Goal: Complete application form

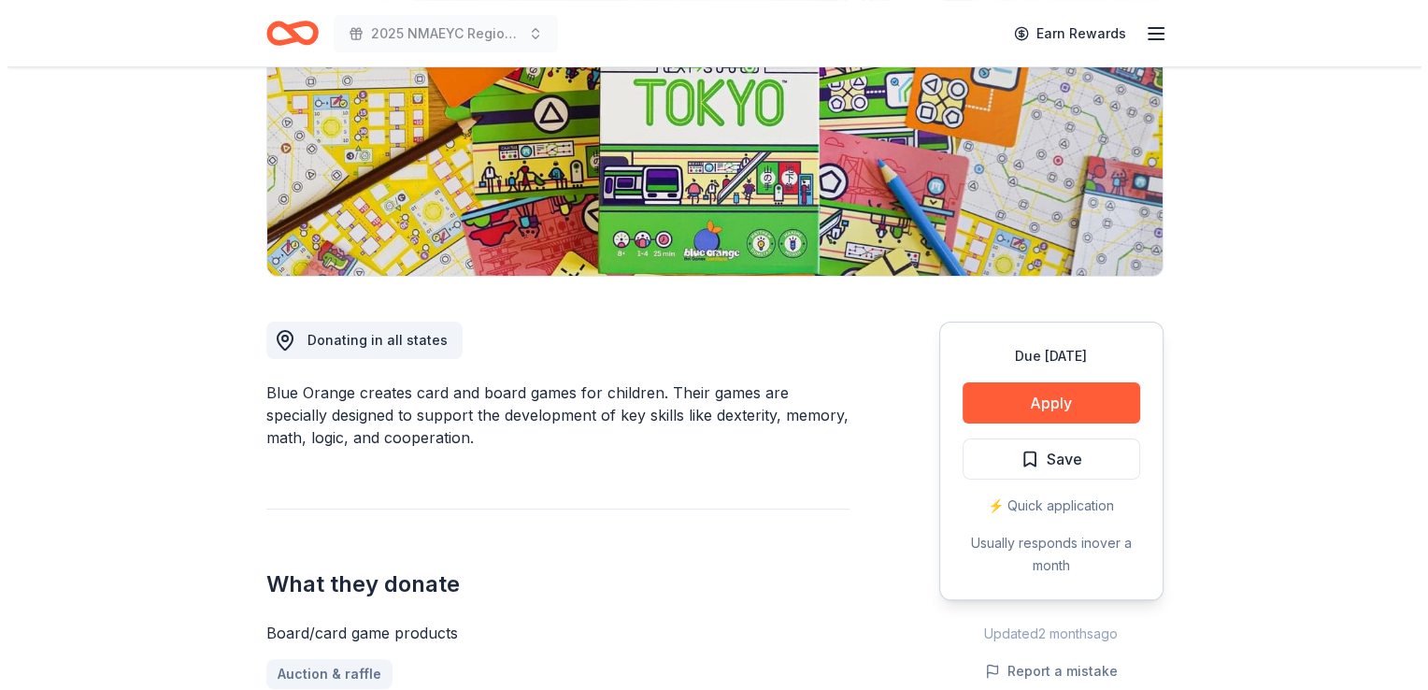
scroll to position [331, 0]
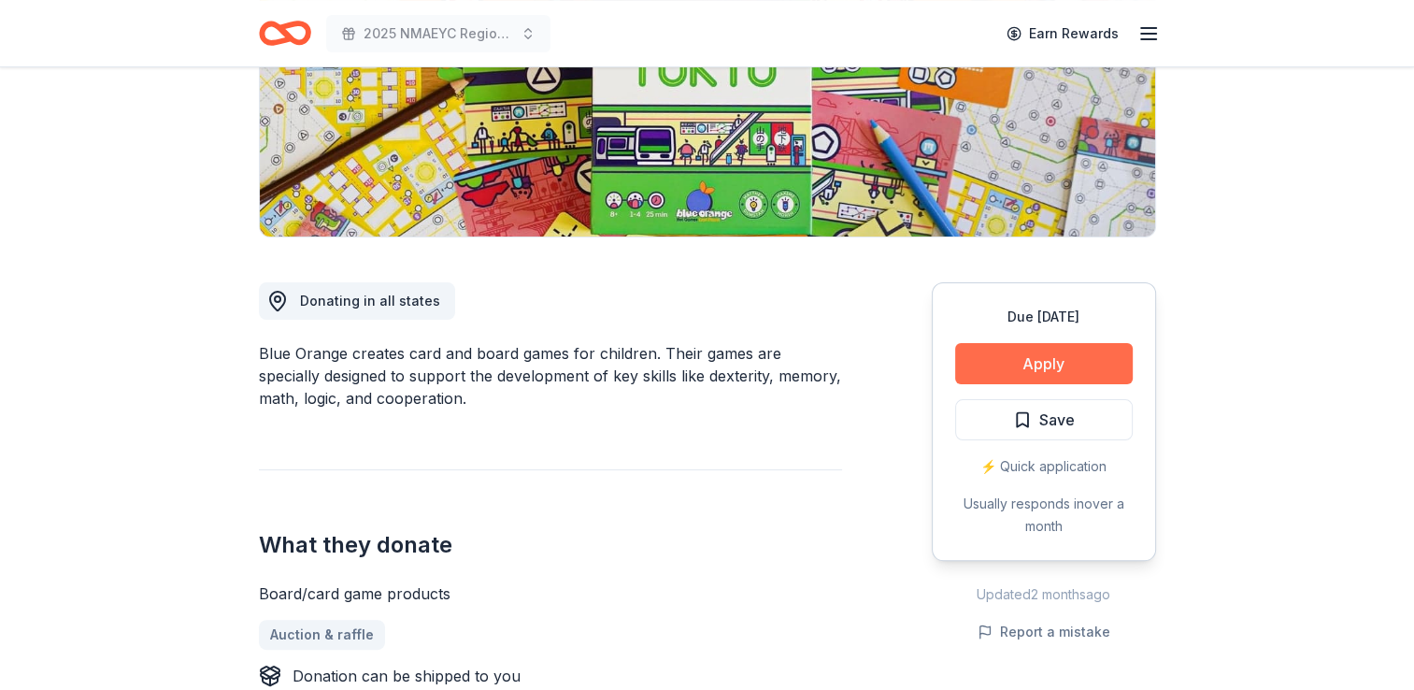
click at [1031, 365] on button "Apply" at bounding box center [1044, 363] width 178 height 41
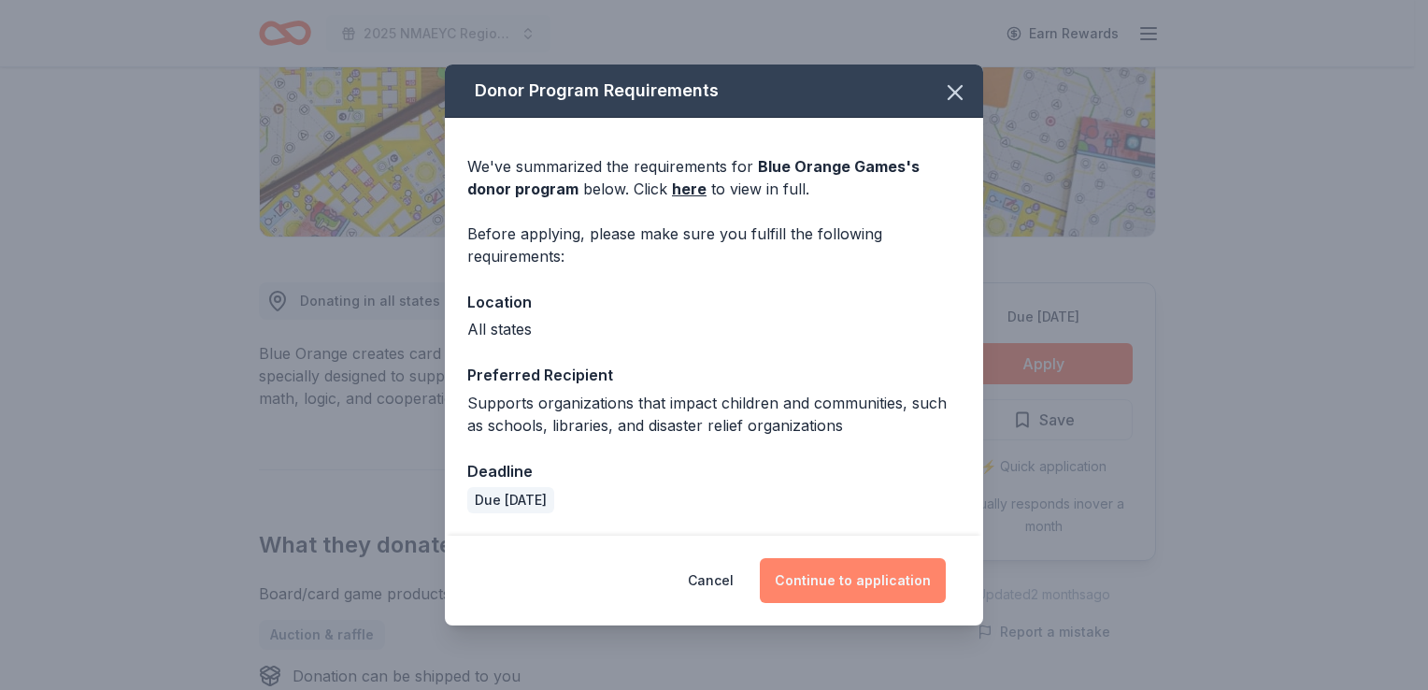
click at [817, 589] on button "Continue to application" at bounding box center [853, 580] width 186 height 45
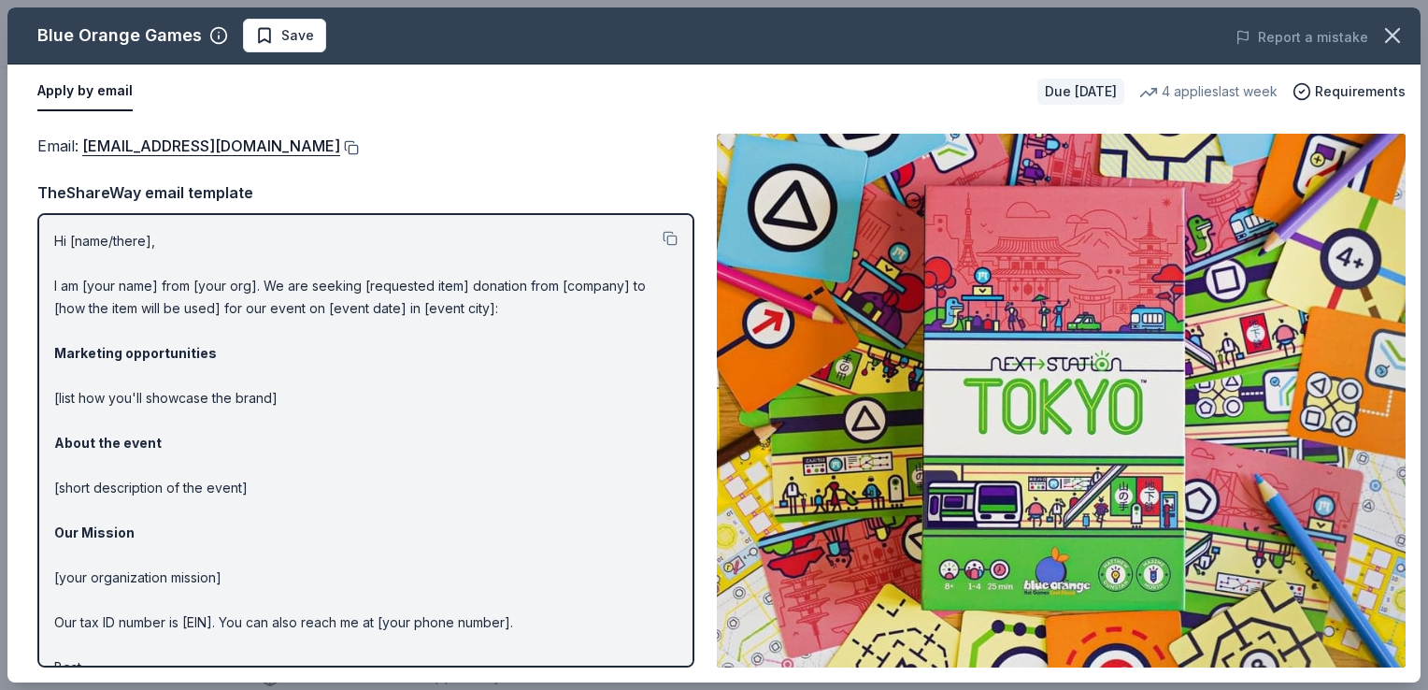
click at [340, 148] on button at bounding box center [349, 147] width 19 height 15
click at [285, 35] on span "Save" at bounding box center [297, 35] width 33 height 22
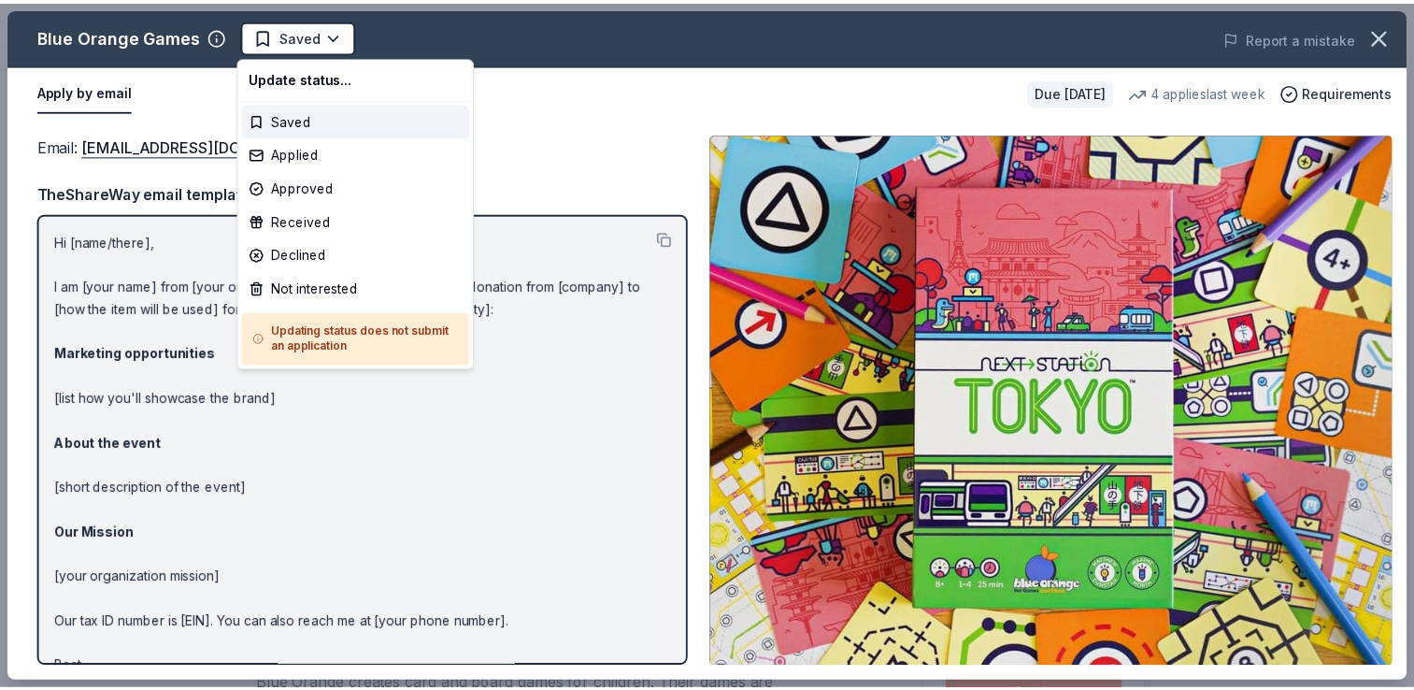
scroll to position [0, 0]
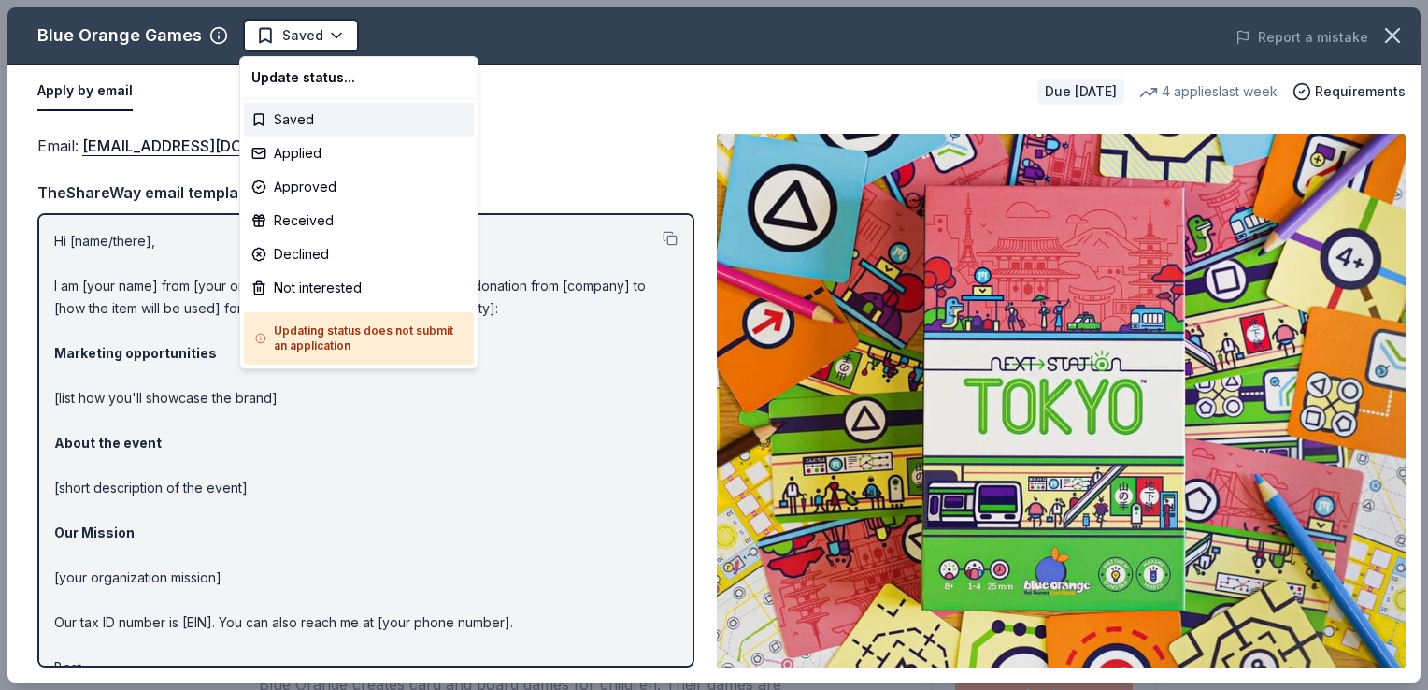
click at [285, 35] on html "2025 NMAEYC Regional Conference Saved Apply Due in 41 days Share Blue Orange Ga…" at bounding box center [714, 345] width 1428 height 690
click at [290, 147] on div "Applied" at bounding box center [359, 153] width 230 height 34
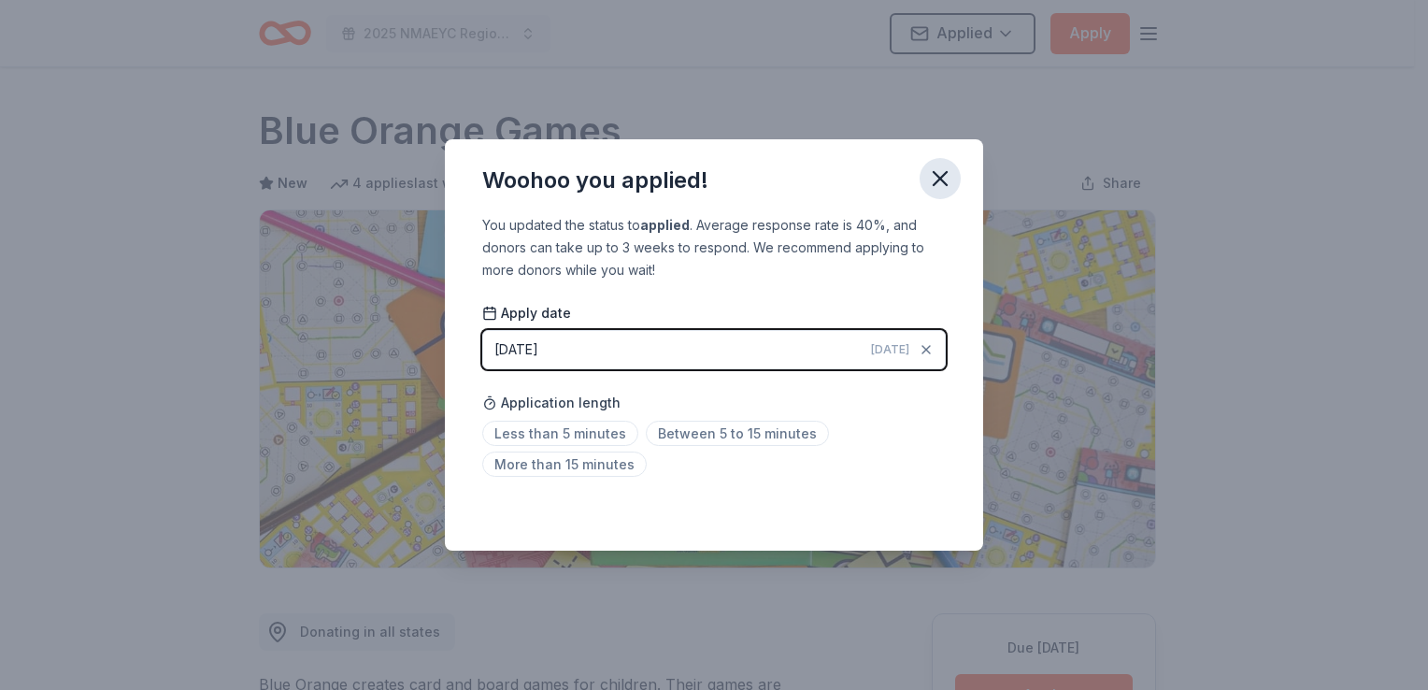
click at [945, 184] on icon "button" at bounding box center [940, 178] width 13 height 13
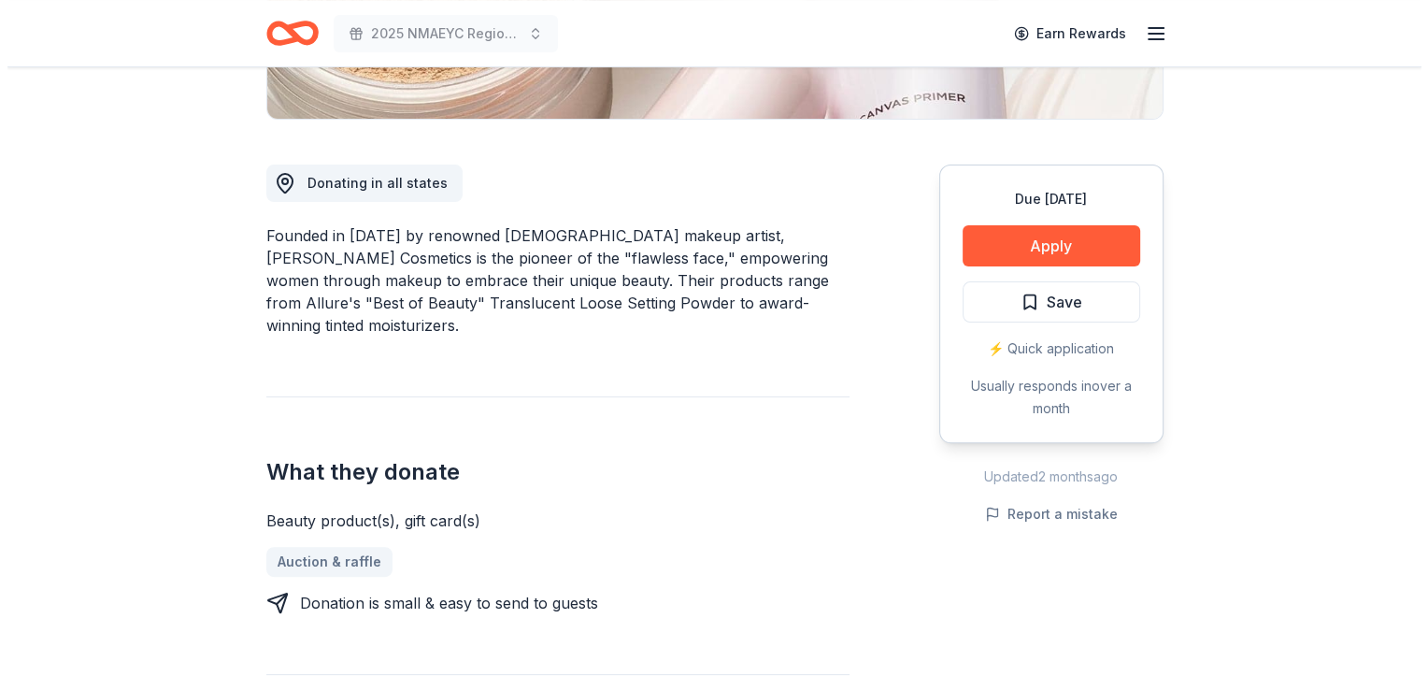
scroll to position [474, 0]
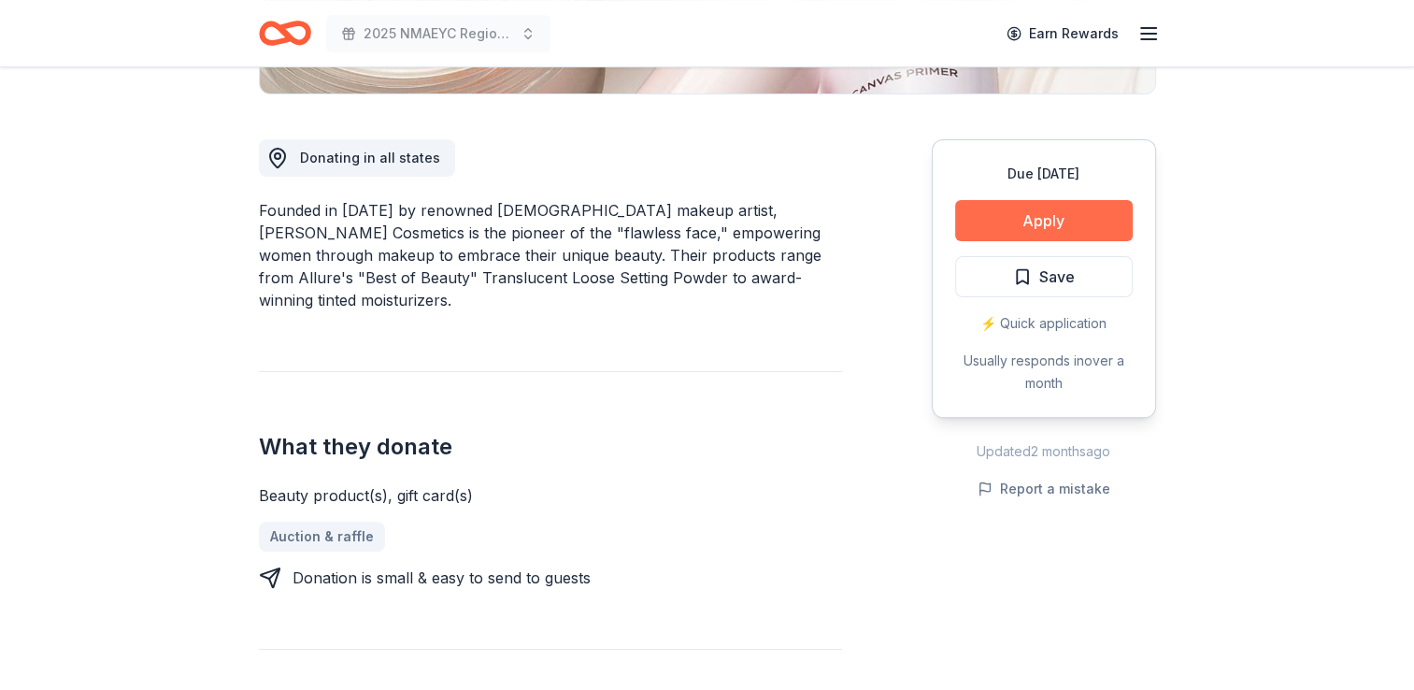
click at [1028, 213] on button "Apply" at bounding box center [1044, 220] width 178 height 41
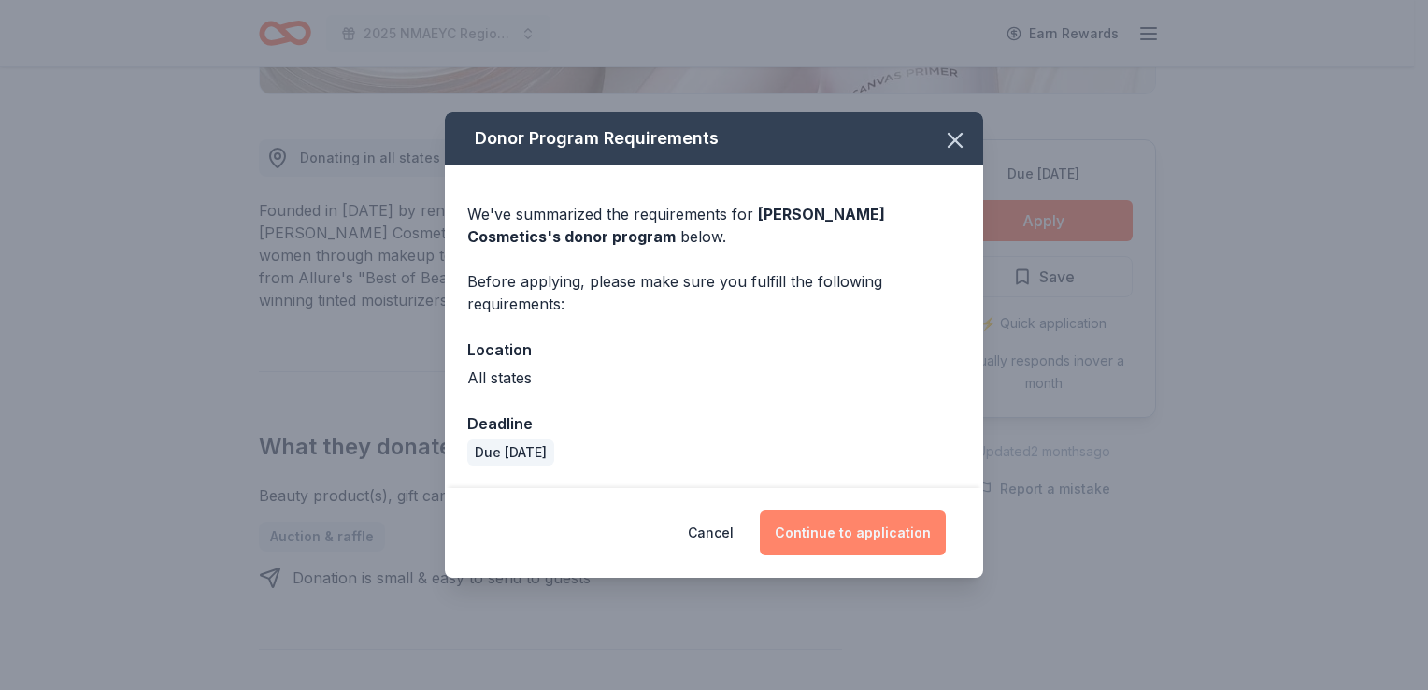
click at [817, 533] on button "Continue to application" at bounding box center [853, 532] width 186 height 45
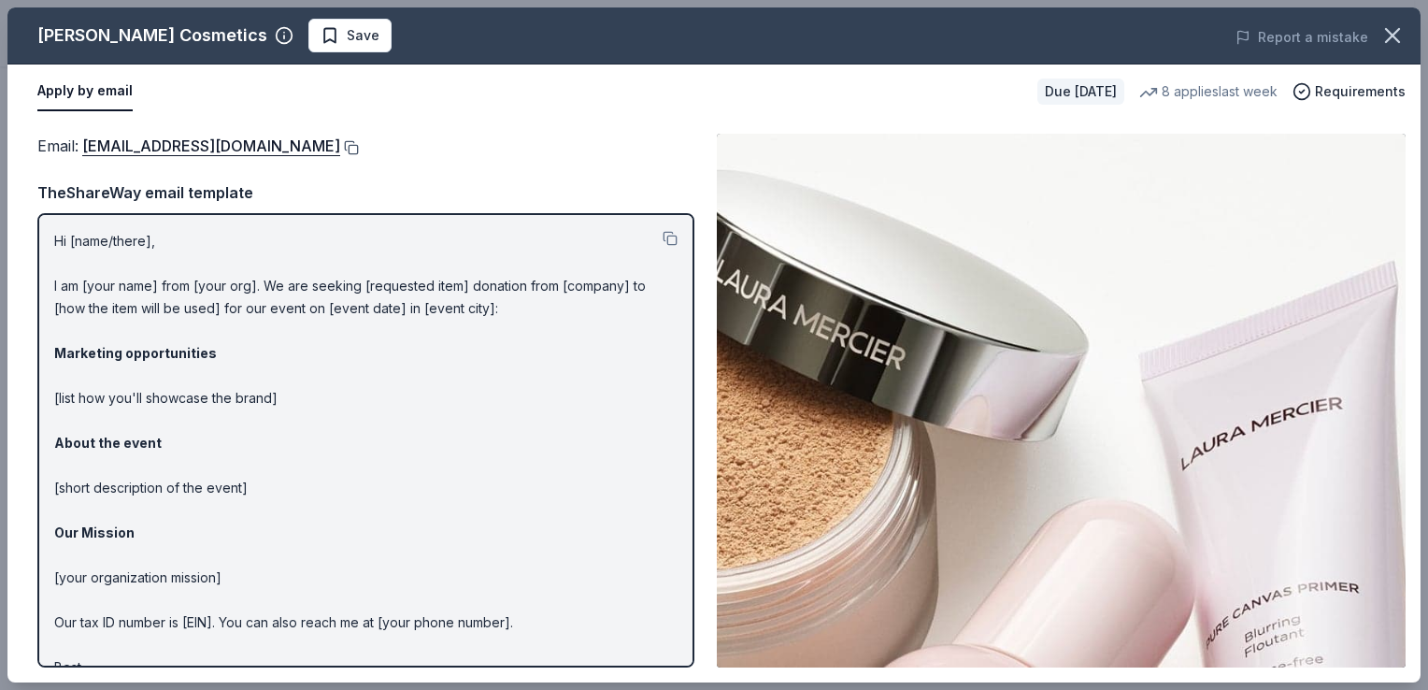
click at [340, 150] on button at bounding box center [349, 147] width 19 height 15
click at [321, 44] on span "Save" at bounding box center [350, 35] width 59 height 22
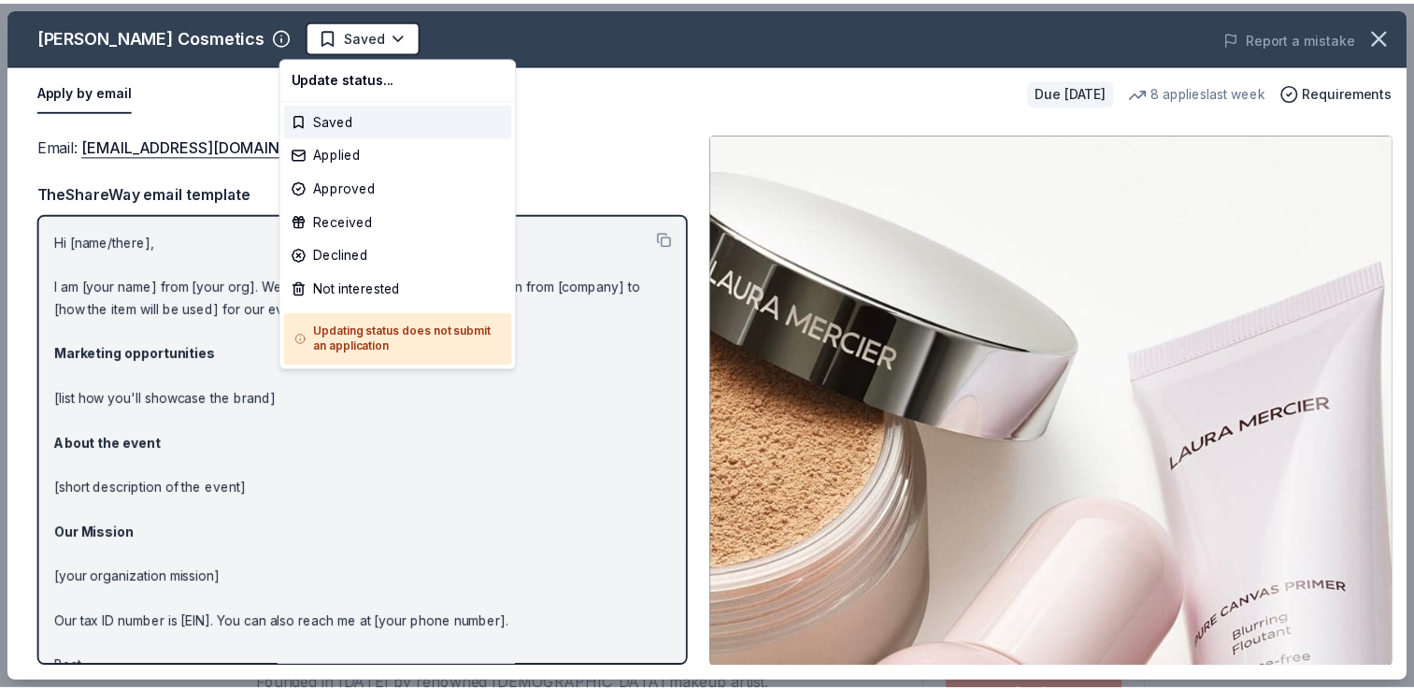
scroll to position [0, 0]
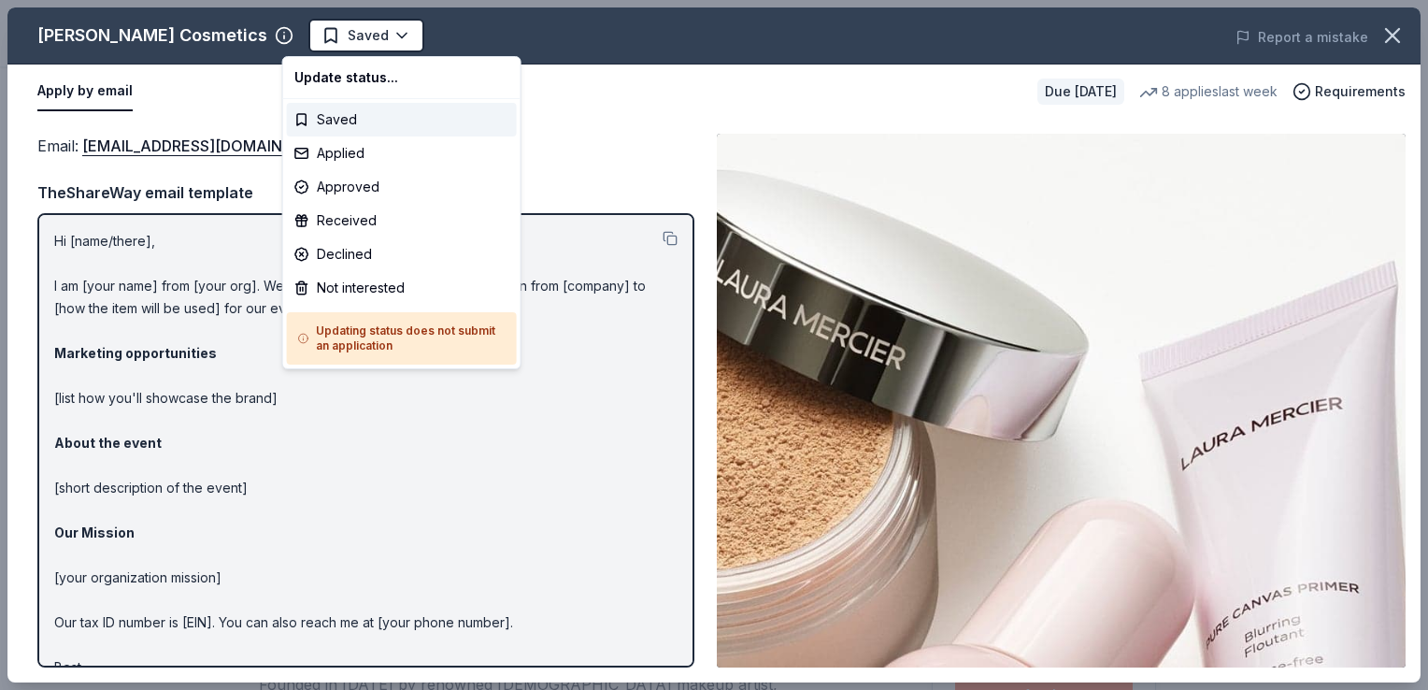
click at [318, 44] on html "2025 NMAEYC Regional Conference Saved Apply Due in 41 days Share Laura Mercier …" at bounding box center [714, 345] width 1428 height 690
click at [323, 154] on div "Applied" at bounding box center [402, 153] width 230 height 34
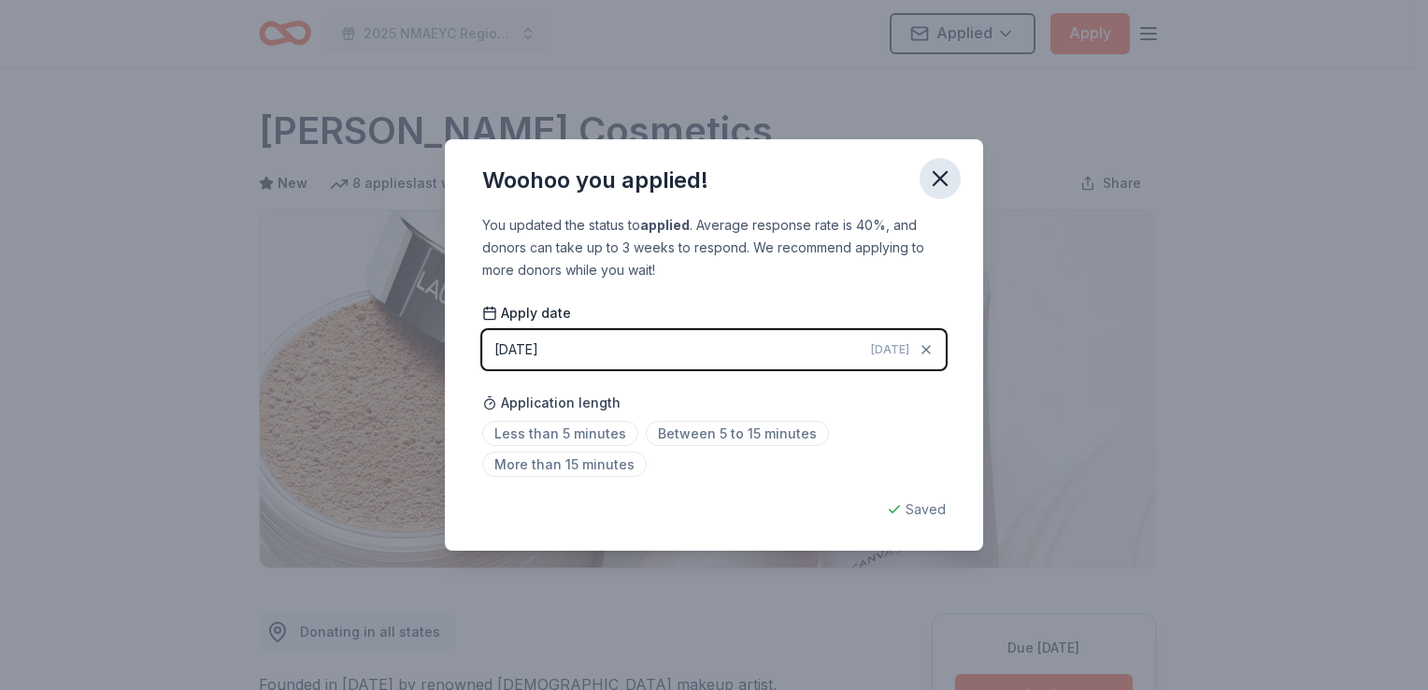
click at [936, 177] on icon "button" at bounding box center [940, 178] width 26 height 26
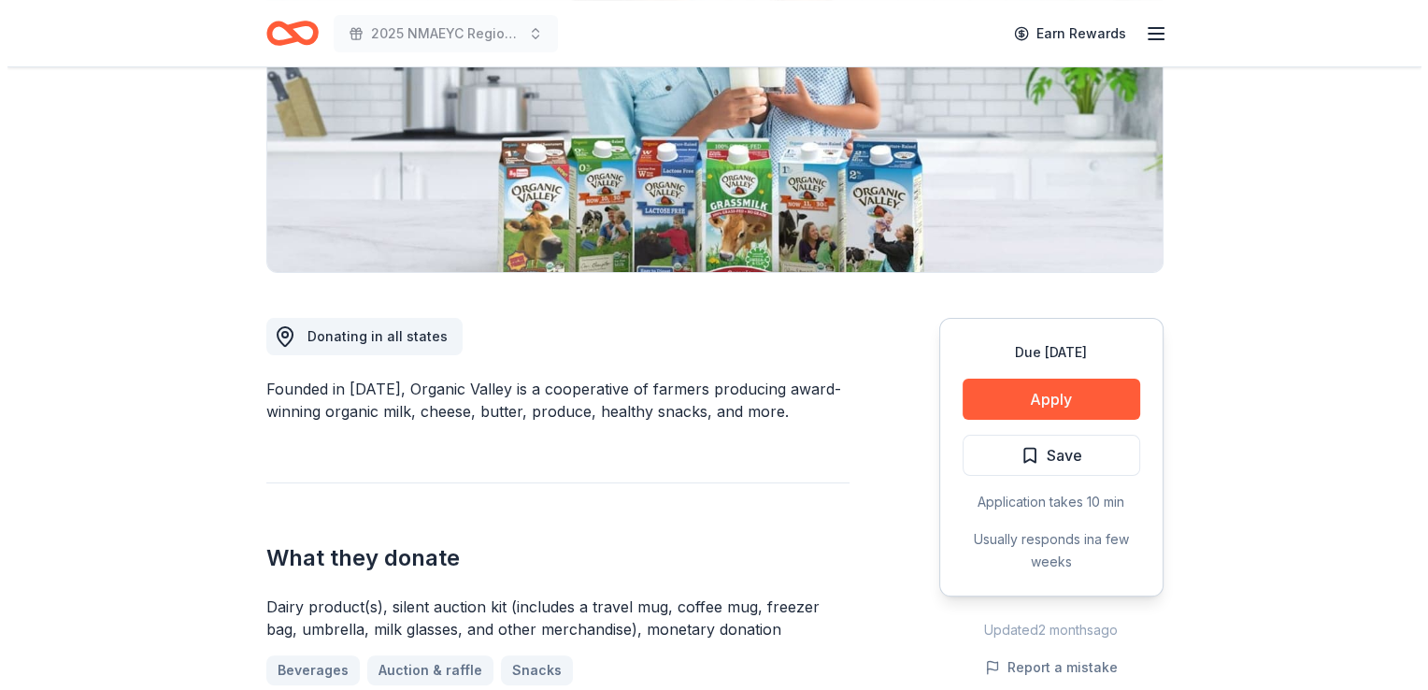
scroll to position [339, 0]
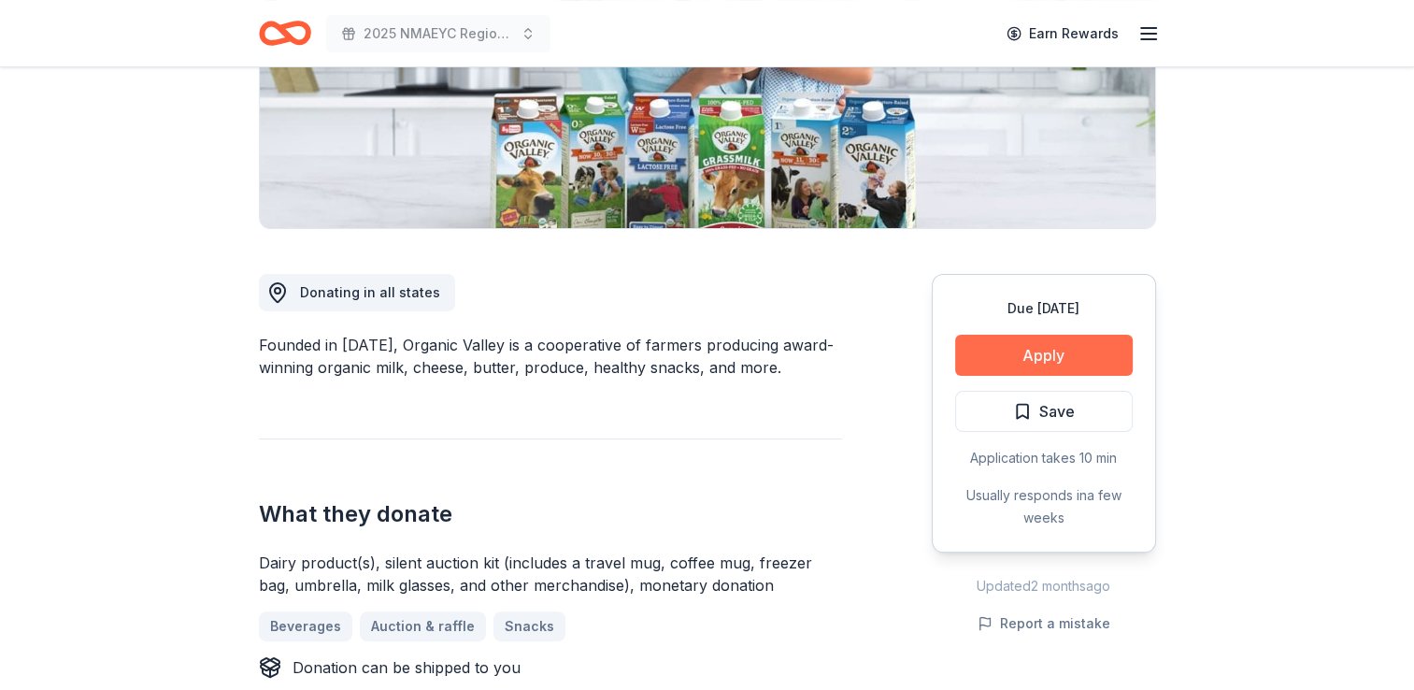
click at [1028, 361] on button "Apply" at bounding box center [1044, 355] width 178 height 41
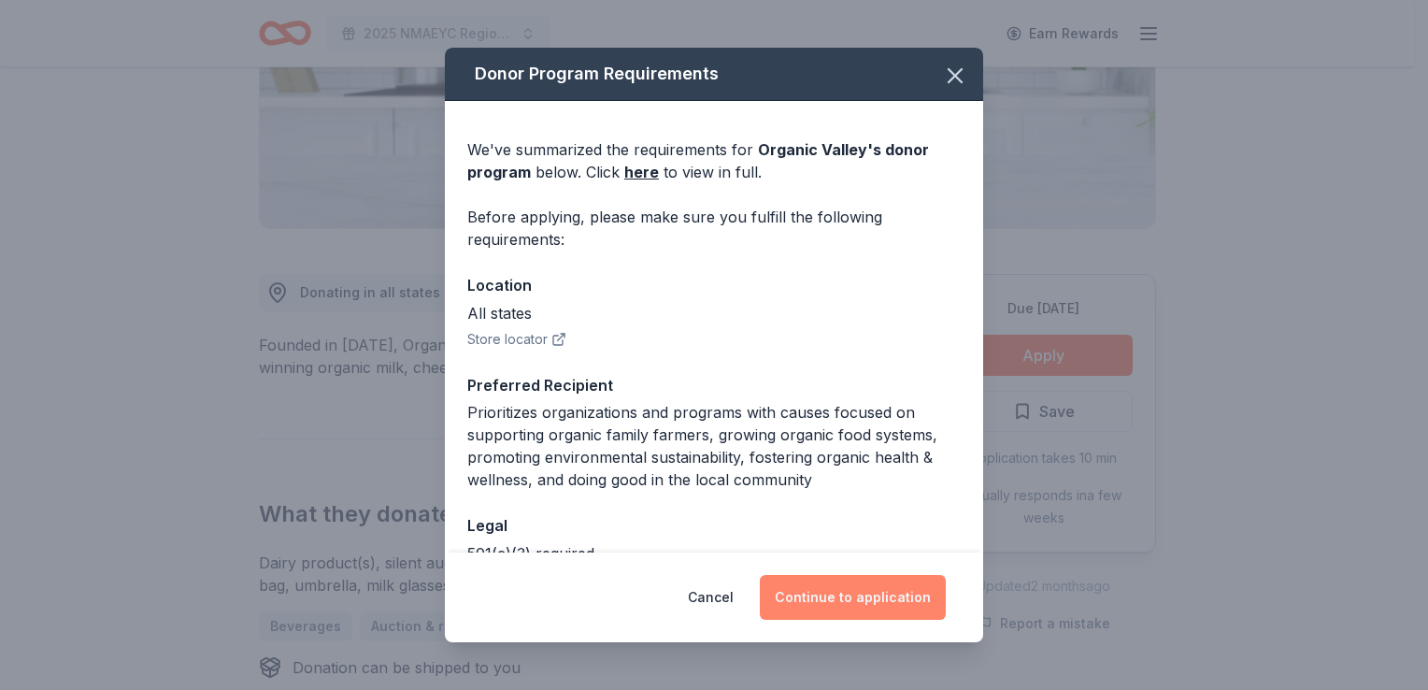
click at [825, 595] on button "Continue to application" at bounding box center [853, 597] width 186 height 45
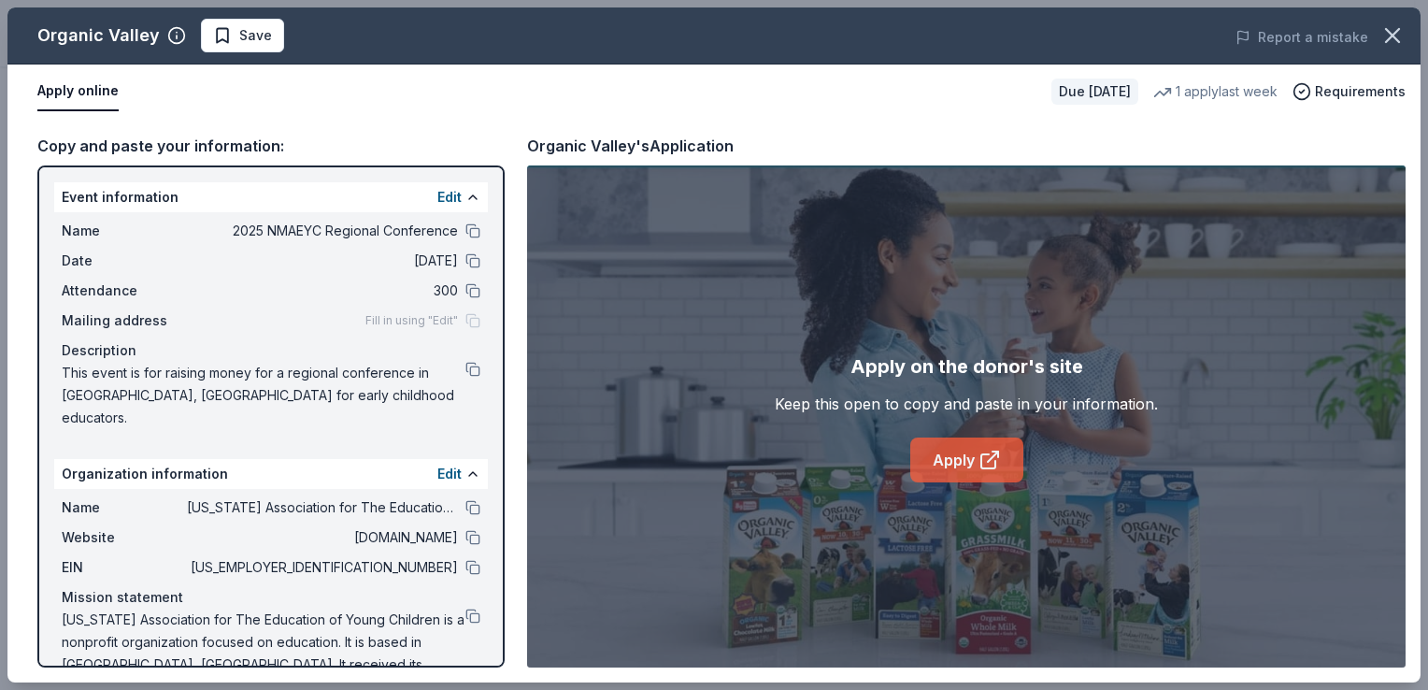
click at [972, 463] on link "Apply" at bounding box center [966, 459] width 113 height 45
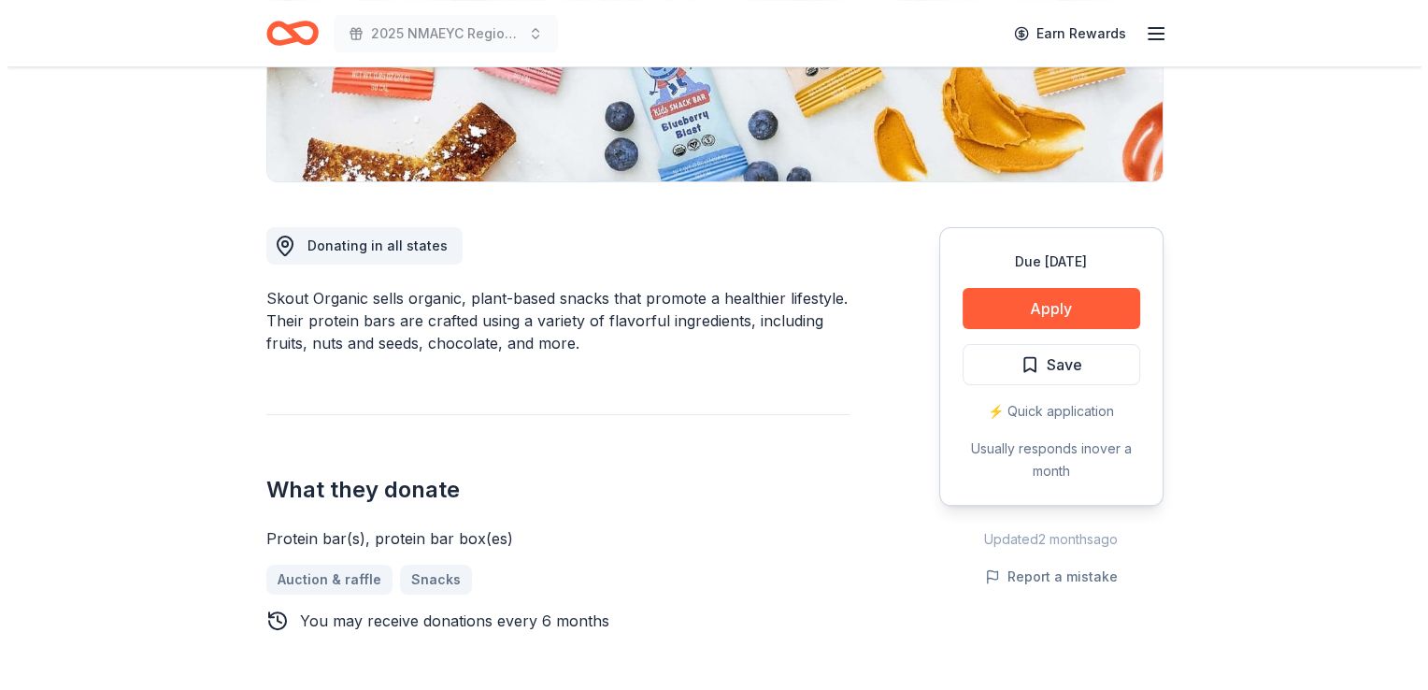
scroll to position [396, 0]
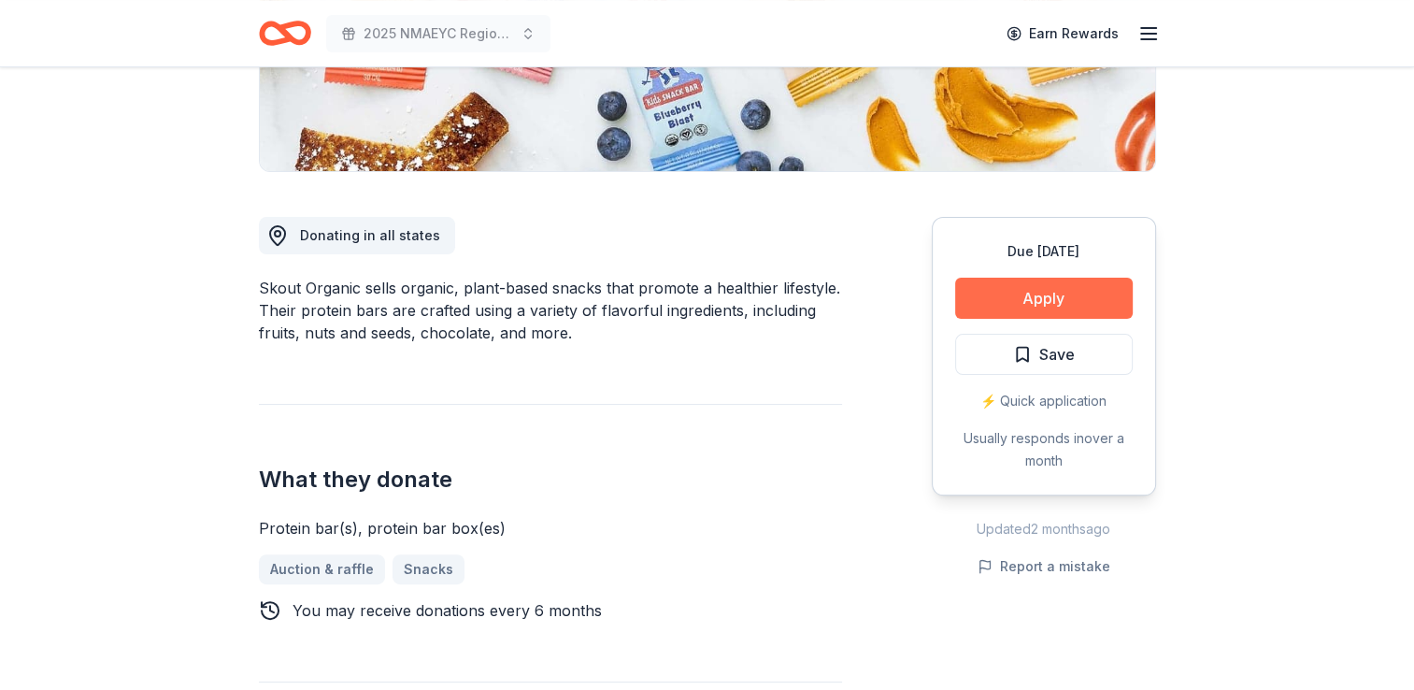
click at [1030, 286] on button "Apply" at bounding box center [1044, 298] width 178 height 41
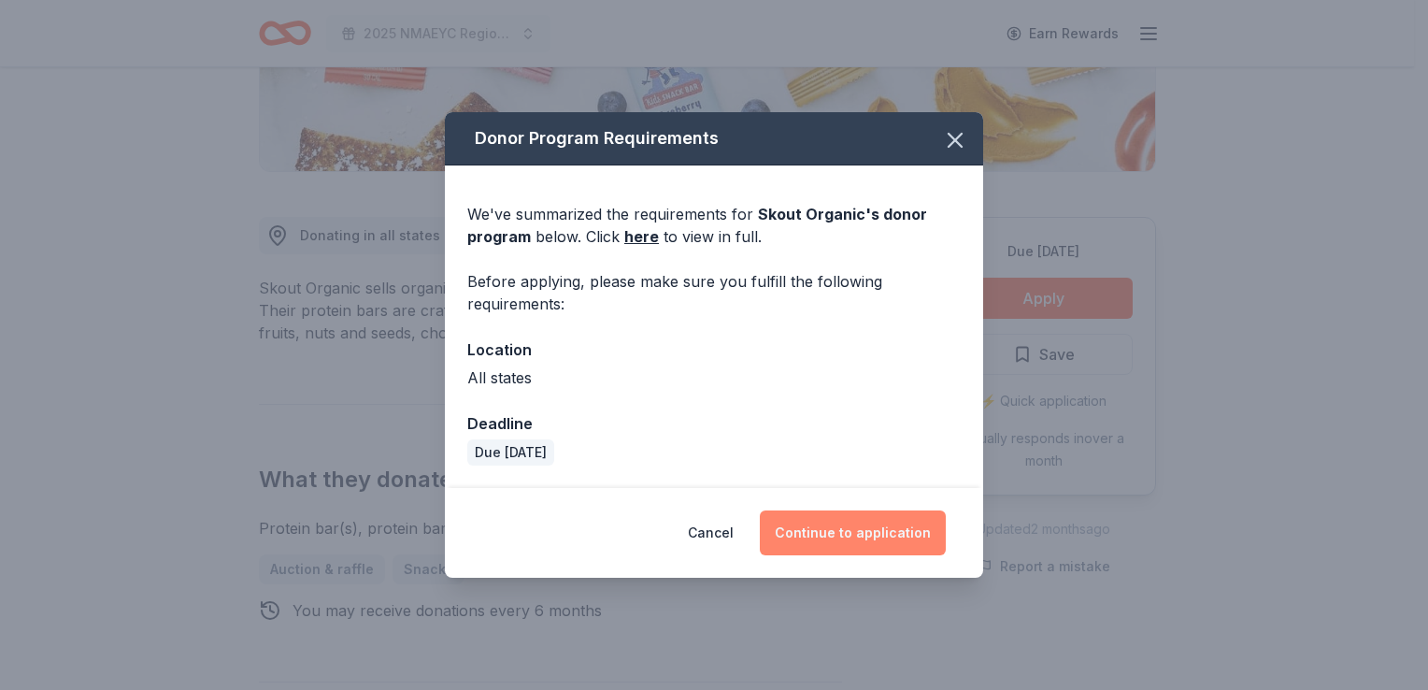
click at [845, 529] on button "Continue to application" at bounding box center [853, 532] width 186 height 45
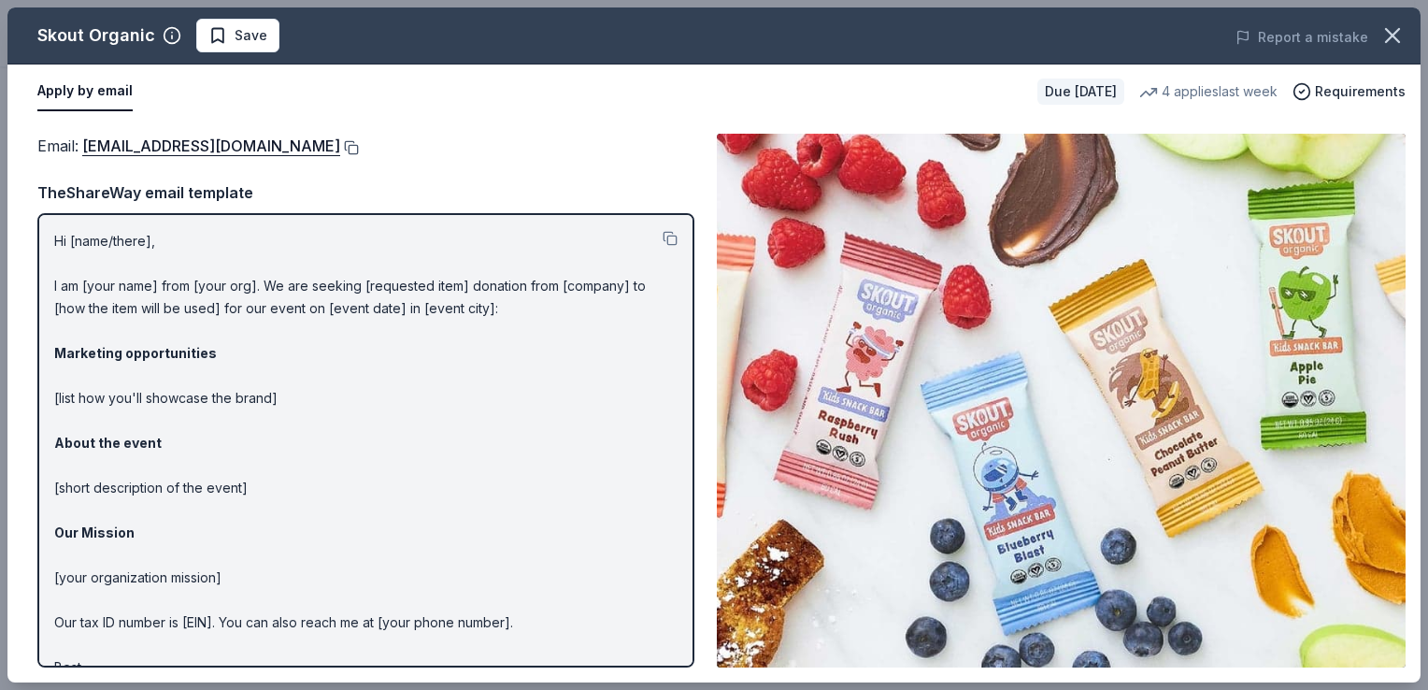
click at [340, 145] on button at bounding box center [349, 147] width 19 height 15
click at [250, 50] on button "Save" at bounding box center [237, 36] width 83 height 34
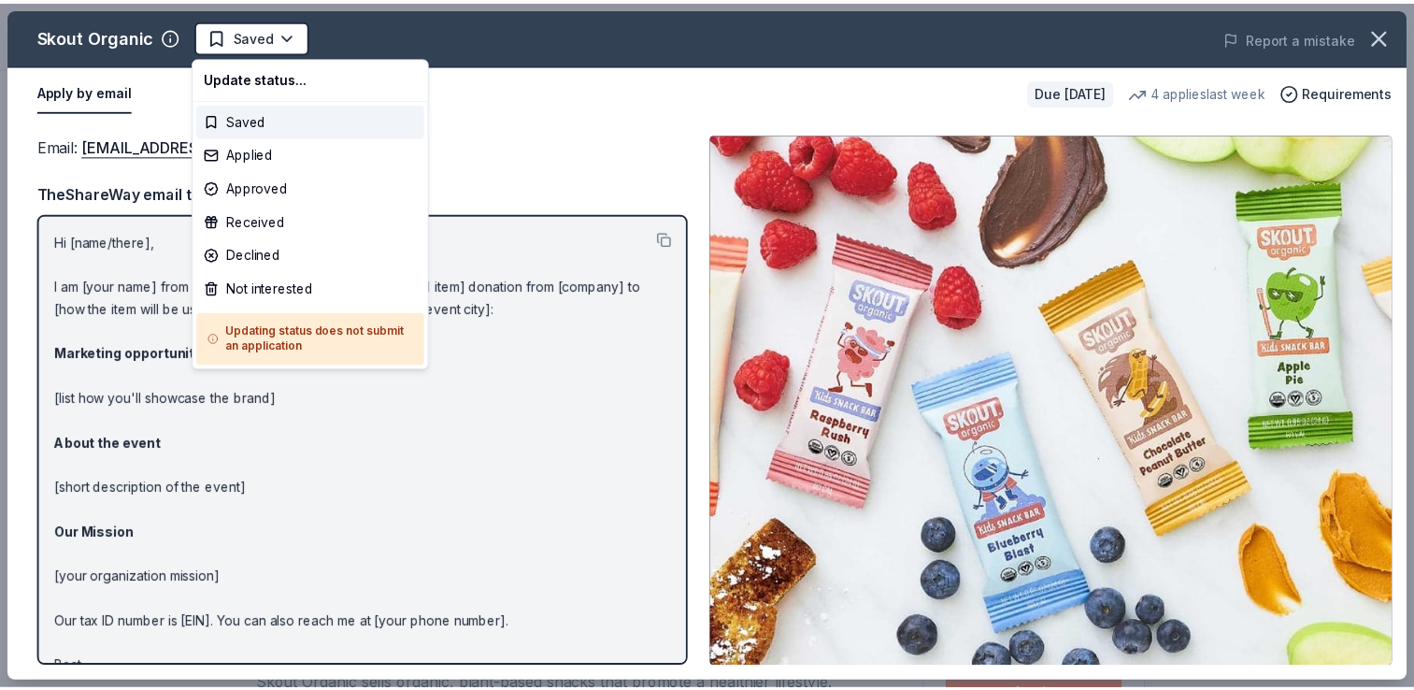
scroll to position [0, 0]
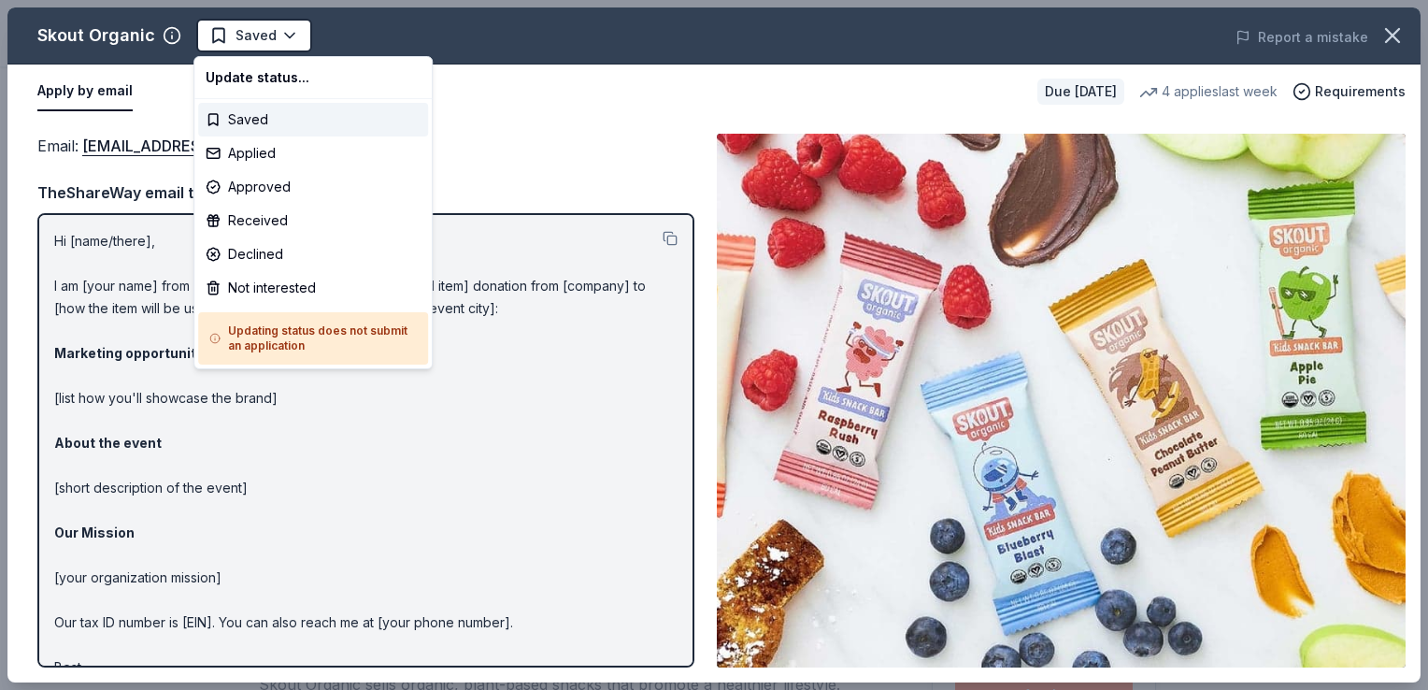
click at [250, 50] on html "2025 NMAEYC Regional Conference Earn Rewards Due in 41 days Share Skout Organic…" at bounding box center [714, 345] width 1428 height 690
click at [237, 147] on div "Applied" at bounding box center [313, 153] width 230 height 34
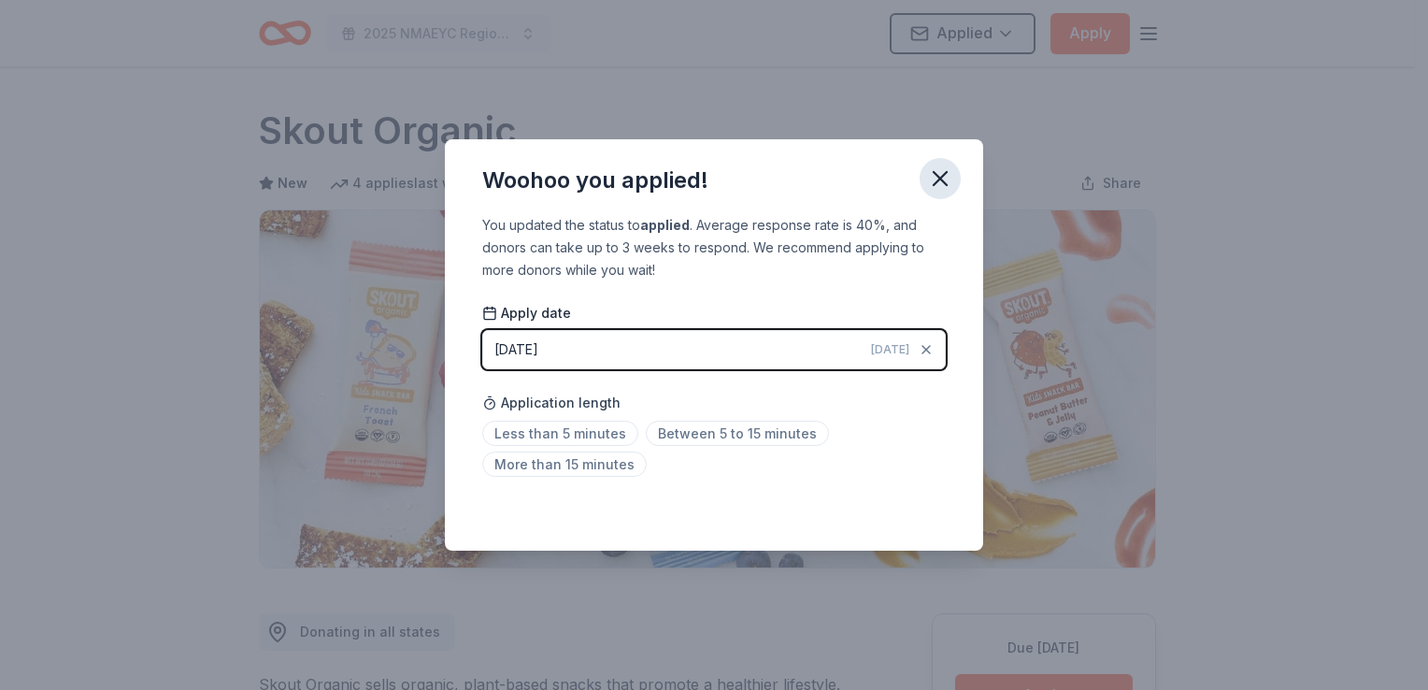
click at [940, 185] on icon "button" at bounding box center [940, 178] width 26 height 26
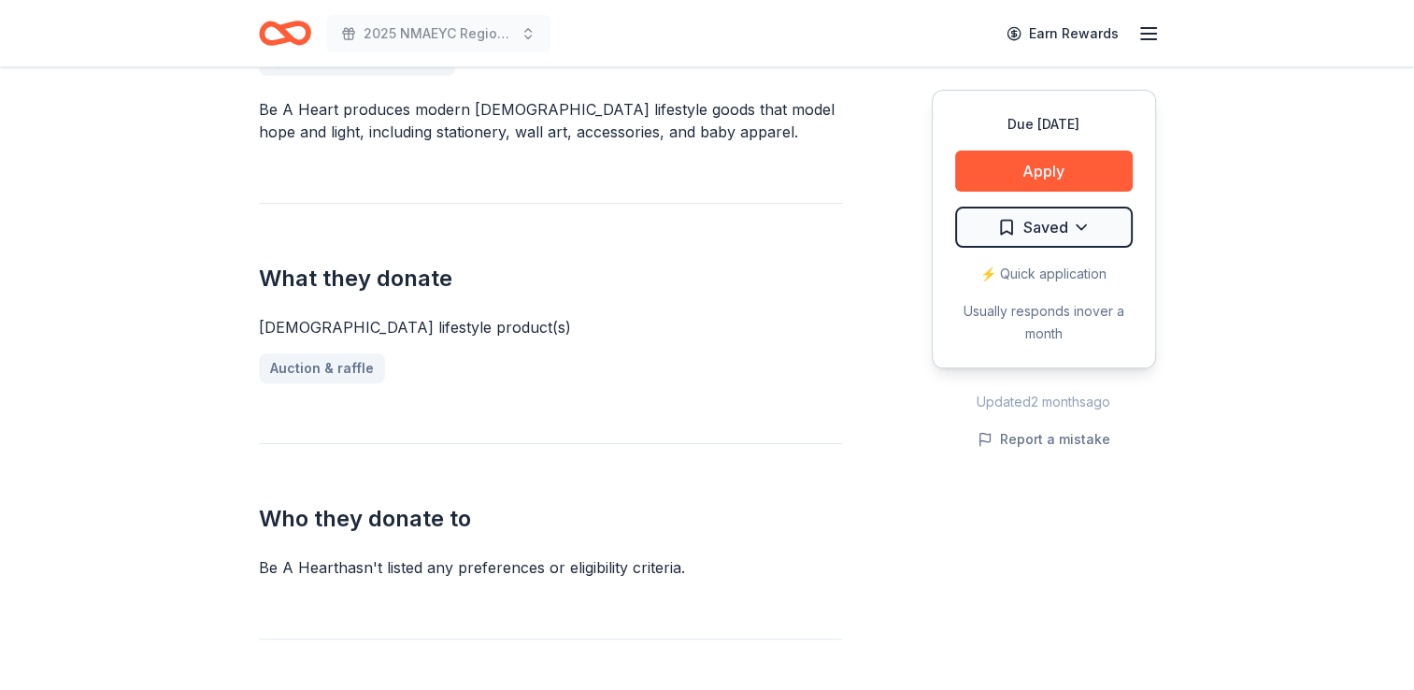
scroll to position [595, 0]
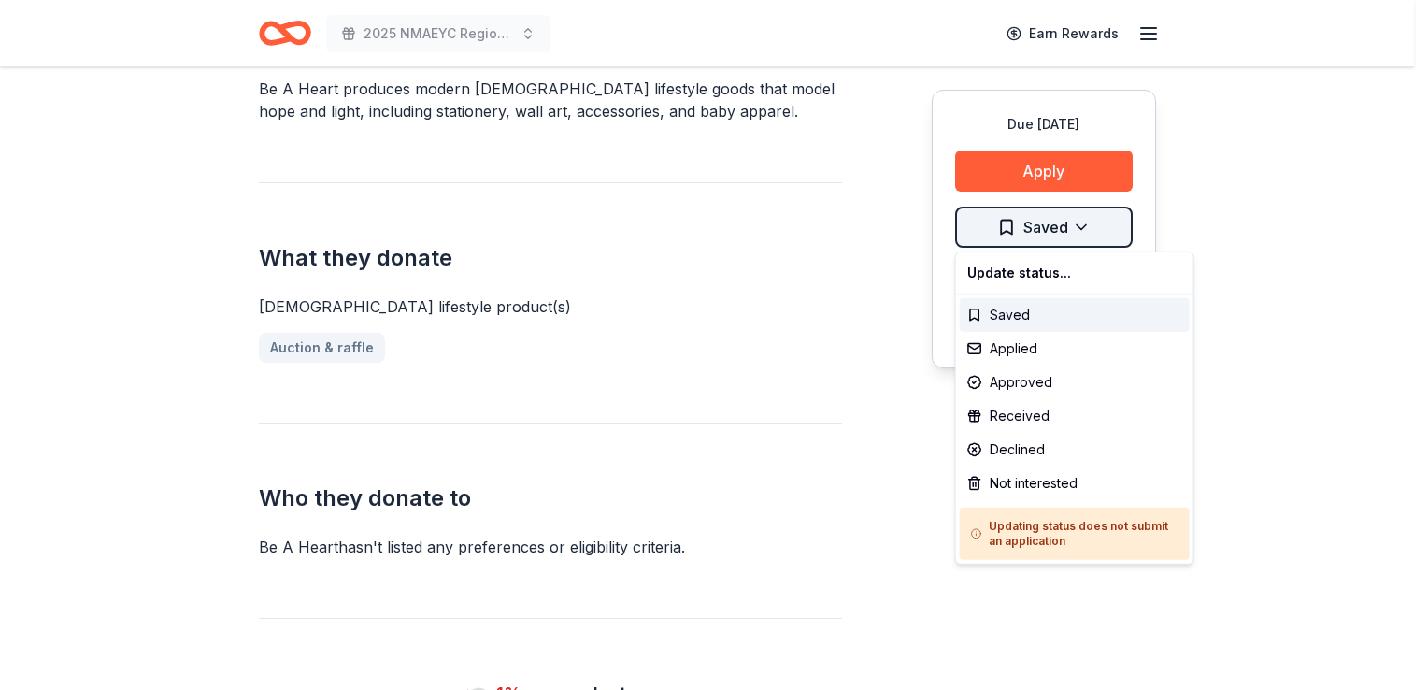
click at [1028, 477] on div "Not interested" at bounding box center [1075, 483] width 230 height 34
